Goal: Check status: Check status

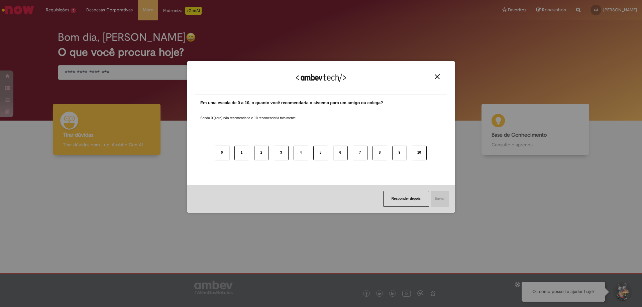
click at [436, 75] on img "Close" at bounding box center [437, 76] width 5 height 5
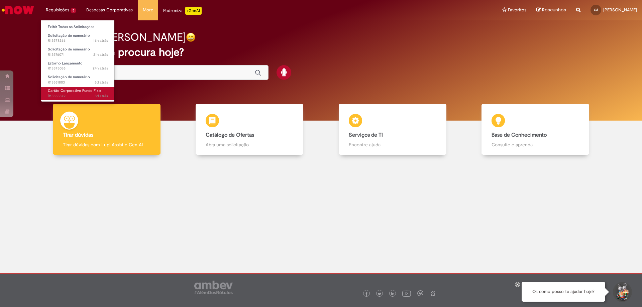
click at [71, 90] on span "Cartão Corporativo Fundo Fixo" at bounding box center [74, 90] width 53 height 5
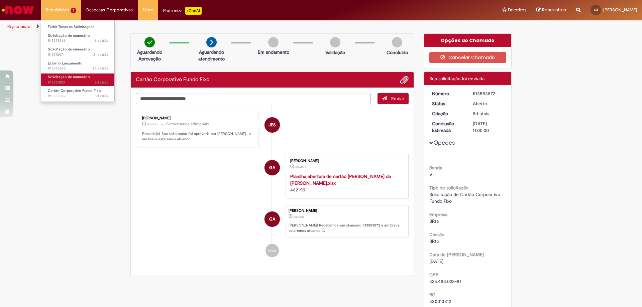
click at [68, 83] on span "6d atrás 6 dias atrás R13561803" at bounding box center [78, 82] width 60 height 5
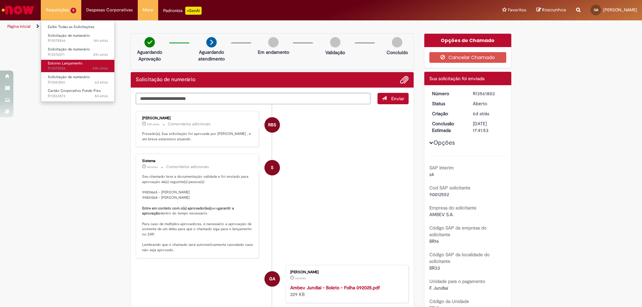
click at [58, 62] on span "Estorno Lançamento" at bounding box center [65, 63] width 35 height 5
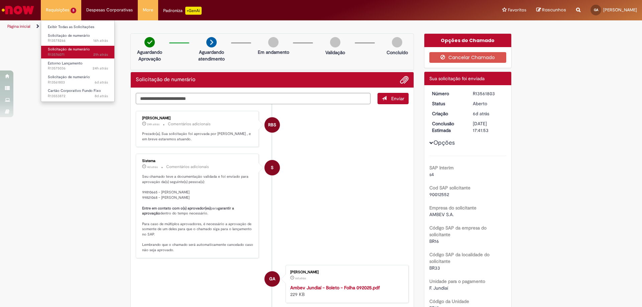
click at [67, 55] on span "21h atrás 21 horas atrás R13576071" at bounding box center [78, 54] width 60 height 5
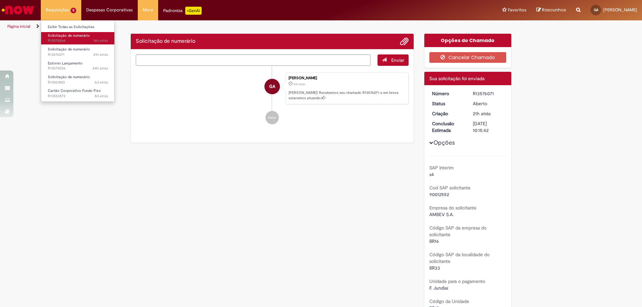
click at [70, 42] on span "16h atrás 16 horas atrás R13578266" at bounding box center [78, 40] width 60 height 5
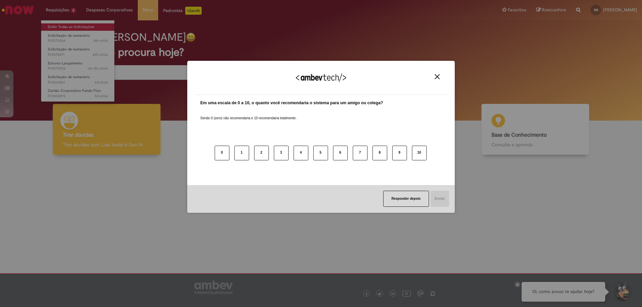
click at [82, 27] on div "Agradecemos seu feedback! Em uma escala de 0 a 10, o quanto você recomendaria o…" at bounding box center [321, 153] width 642 height 307
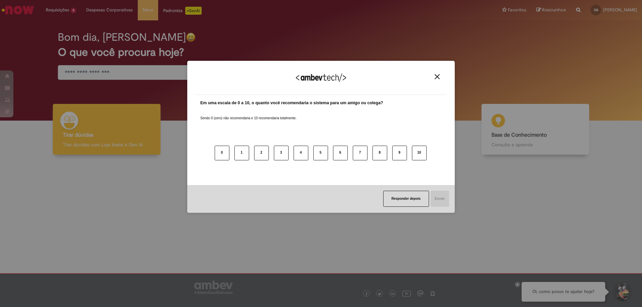
click at [437, 74] on div "Agradecemos seu feedback!" at bounding box center [320, 82] width 251 height 26
click at [436, 77] on img "Close" at bounding box center [437, 76] width 5 height 5
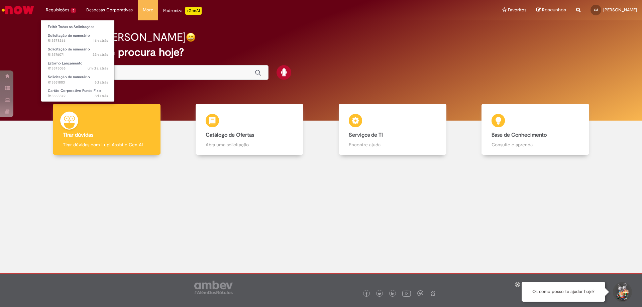
click at [64, 11] on li "Requisições 5 Exibir Todas as Solicitações Solicitação de numerário 16h atrás 1…" at bounding box center [61, 10] width 40 height 20
click at [75, 27] on link "Exibir Todas as Solicitações" at bounding box center [78, 26] width 74 height 7
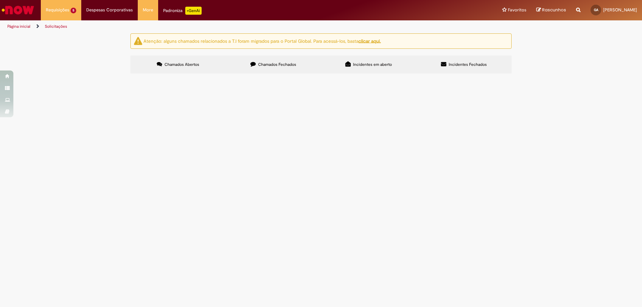
click at [296, 66] on label "Chamados Fechados" at bounding box center [273, 64] width 95 height 18
click at [0, 0] on span "Olá, tudo bem? Por gentileza, poderiam estornar esse lançamento feito com códig…" at bounding box center [0, 0] width 0 height 0
click at [0, 0] on span "Estorno Lançamento" at bounding box center [0, 0] width 0 height 0
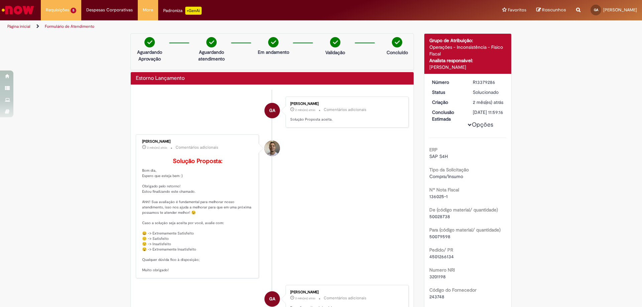
click at [24, 11] on img "Ir para a Homepage" at bounding box center [18, 9] width 34 height 13
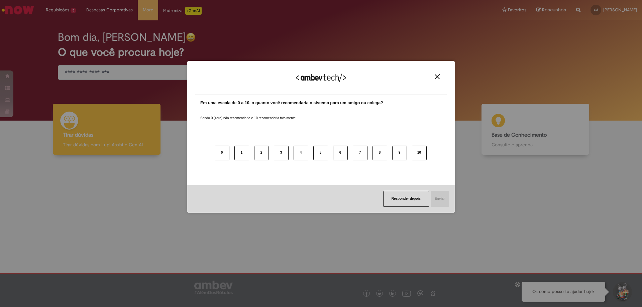
click at [438, 75] on img "Close" at bounding box center [437, 76] width 5 height 5
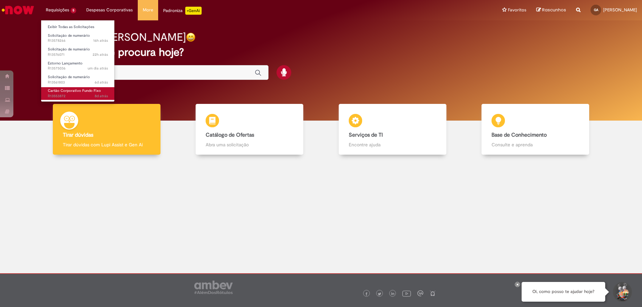
click at [62, 96] on span "8d atrás 8 dias atrás R13553872" at bounding box center [78, 96] width 60 height 5
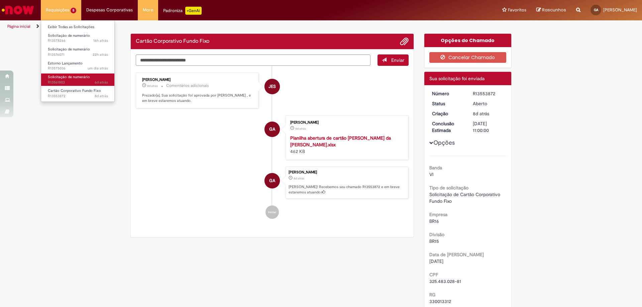
click at [50, 79] on span "Solicitação de numerário" at bounding box center [69, 77] width 42 height 5
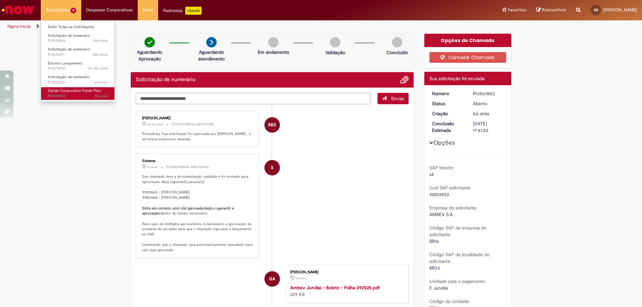
click at [59, 92] on span "Cartão Corporativo Fundo Fixo" at bounding box center [74, 90] width 53 height 5
